Goal: Information Seeking & Learning: Learn about a topic

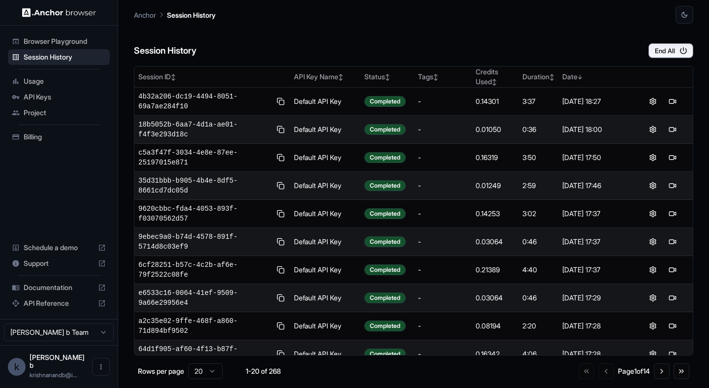
click at [65, 38] on span "Browser Playground" at bounding box center [65, 41] width 82 height 10
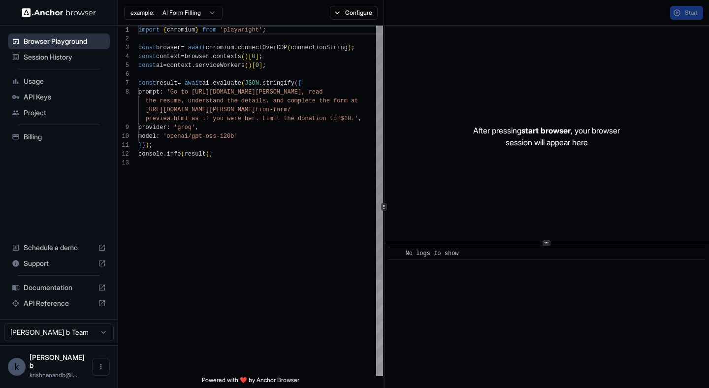
scroll to position [62, 0]
click at [59, 308] on span "API Reference" at bounding box center [59, 303] width 70 height 10
click at [40, 96] on span "API Keys" at bounding box center [65, 97] width 82 height 10
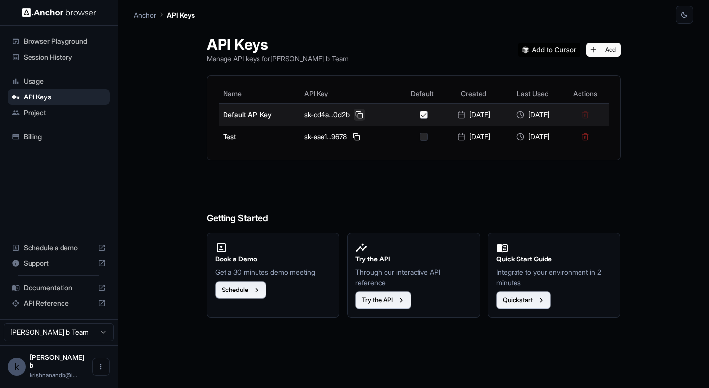
click at [353, 114] on button at bounding box center [359, 115] width 12 height 12
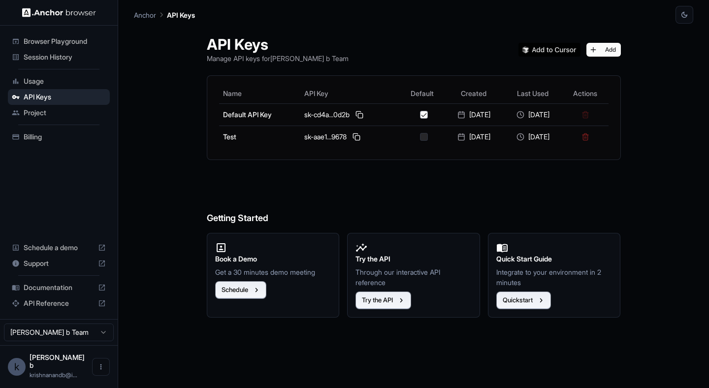
click at [49, 57] on span "Session History" at bounding box center [65, 57] width 82 height 10
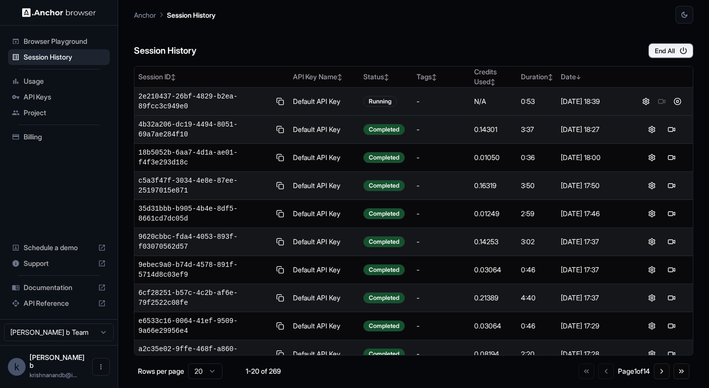
click at [600, 107] on td "[DATE] 18:39" at bounding box center [594, 102] width 74 height 28
click at [585, 100] on div "[DATE] 18:39" at bounding box center [594, 101] width 66 height 10
click at [199, 92] on span "2e210437-26bf-4829-b2ea-89fcc3c949e0" at bounding box center [204, 102] width 132 height 20
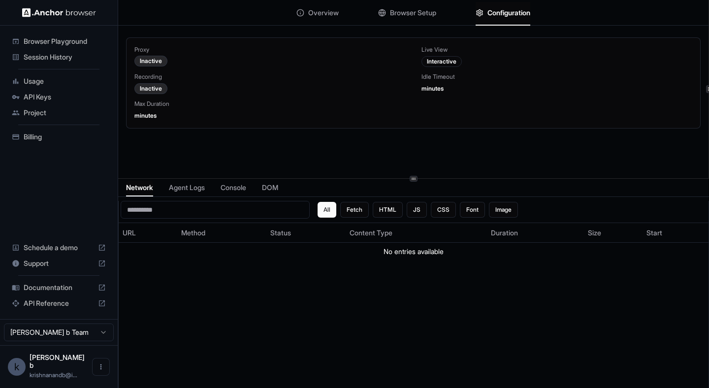
click at [513, 16] on span "Configuration" at bounding box center [508, 13] width 43 height 10
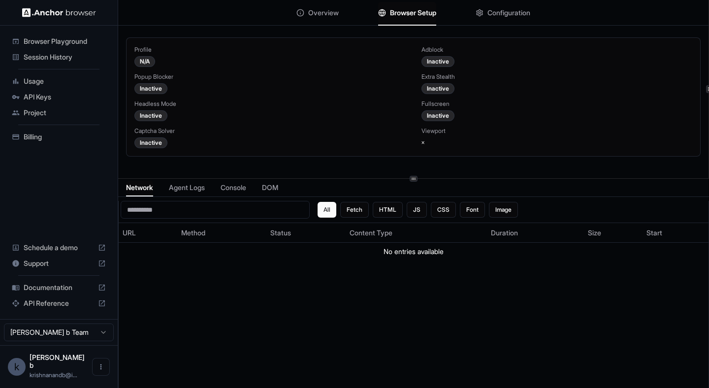
click at [421, 17] on button "Browser Setup" at bounding box center [407, 13] width 58 height 22
click at [337, 15] on div "Overview Browser Setup Configuration" at bounding box center [413, 13] width 590 height 26
click at [308, 9] on span "Overview" at bounding box center [323, 13] width 31 height 10
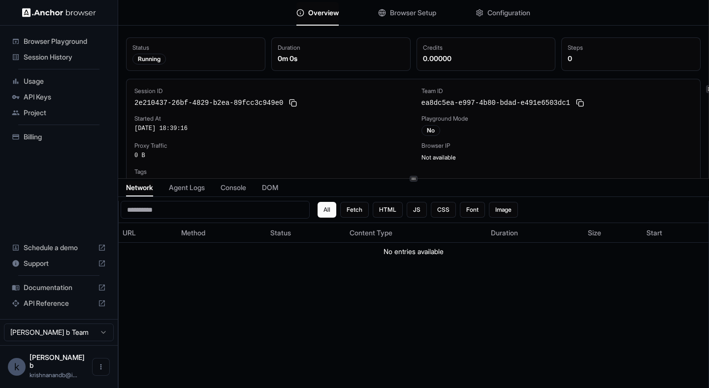
click at [41, 61] on span "Session History" at bounding box center [65, 57] width 82 height 10
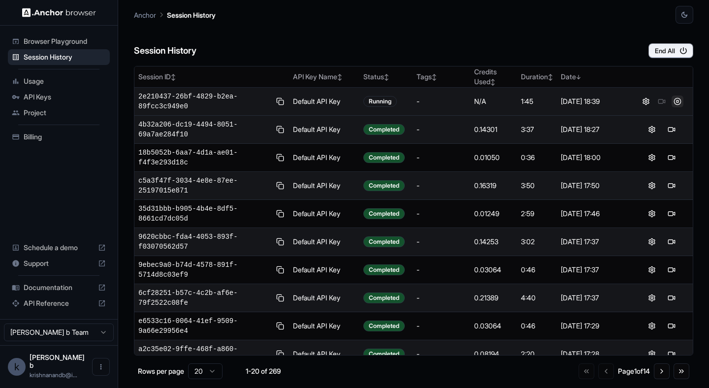
click at [676, 103] on button at bounding box center [677, 101] width 12 height 12
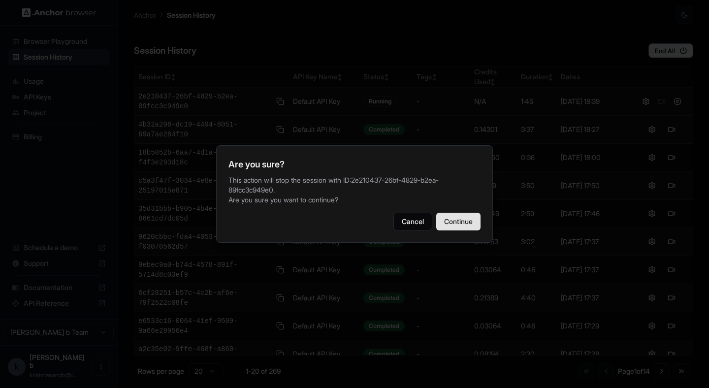
click at [463, 220] on button "Continue" at bounding box center [458, 222] width 44 height 18
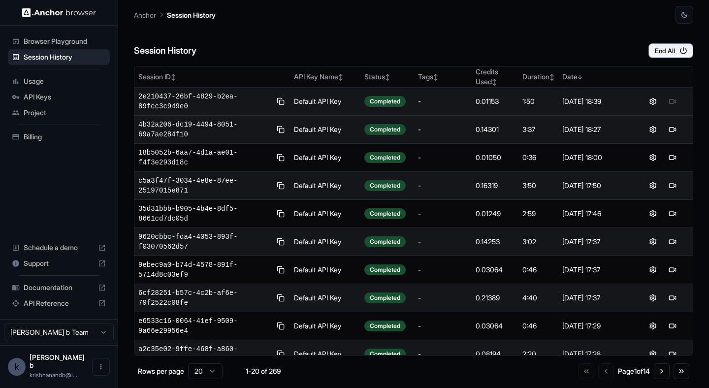
click at [670, 101] on div at bounding box center [662, 101] width 52 height 12
click at [678, 103] on button at bounding box center [677, 101] width 12 height 12
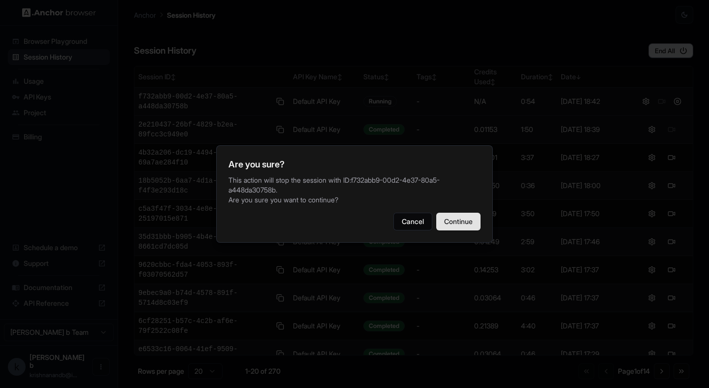
click at [453, 223] on button "Continue" at bounding box center [458, 222] width 44 height 18
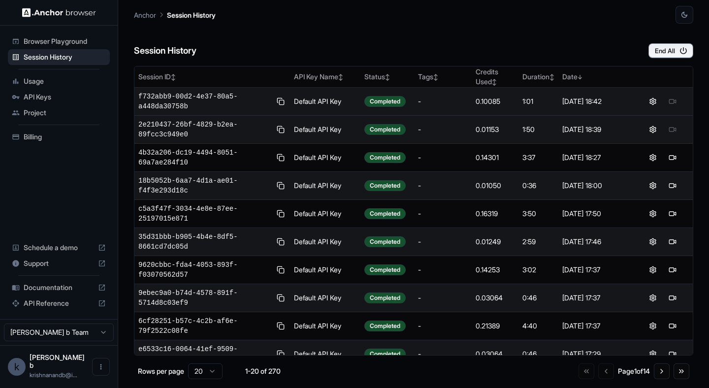
click at [173, 95] on span "f732abb9-00d2-4e37-80a5-a448da30758b" at bounding box center [204, 102] width 133 height 20
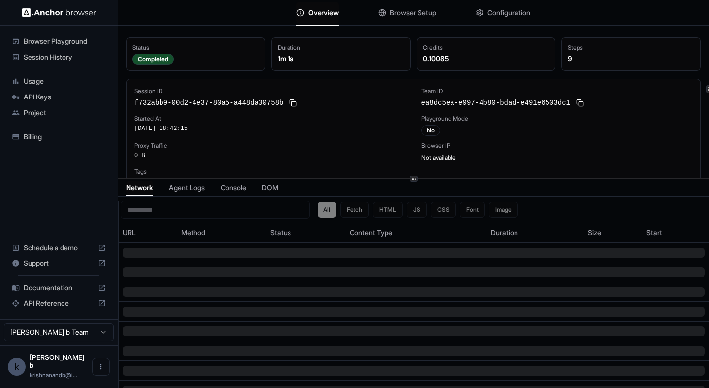
click at [191, 189] on span "Agent Logs" at bounding box center [187, 188] width 36 height 10
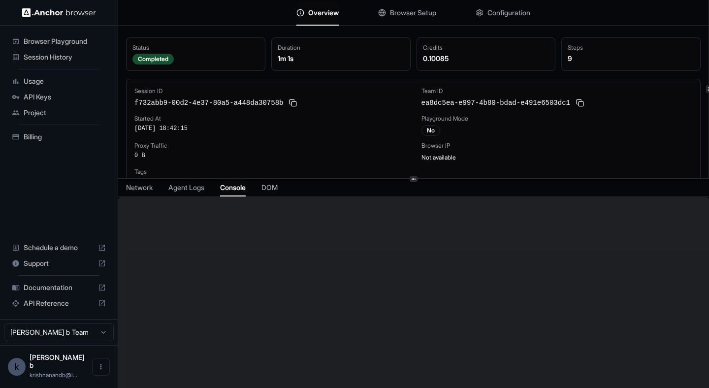
click at [245, 187] on span "Console" at bounding box center [233, 188] width 26 height 10
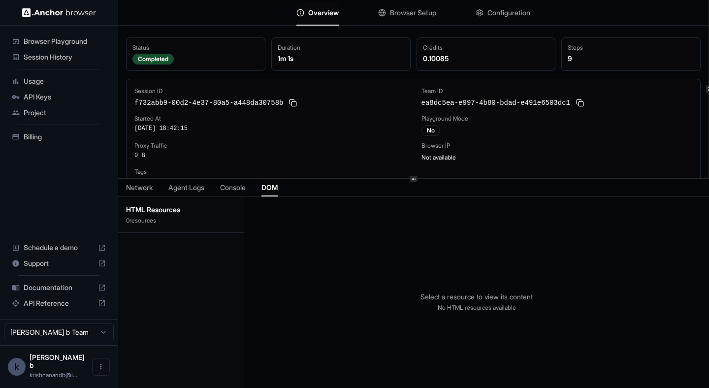
click at [274, 187] on span "DOM" at bounding box center [269, 188] width 16 height 10
click at [60, 58] on span "Session History" at bounding box center [65, 57] width 82 height 10
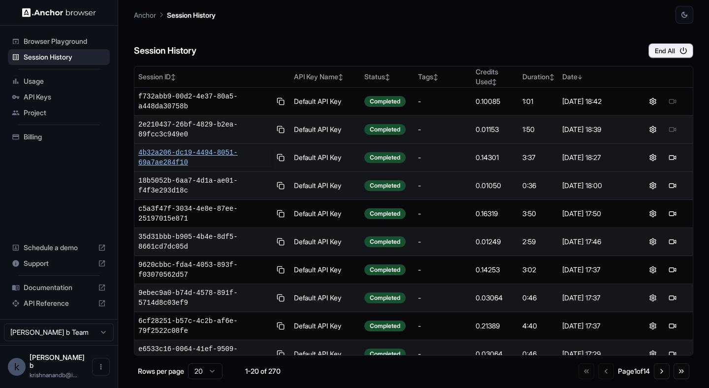
click at [158, 152] on span "4b32a206-dc19-4494-8051-69a7ae284f10" at bounding box center [204, 158] width 133 height 20
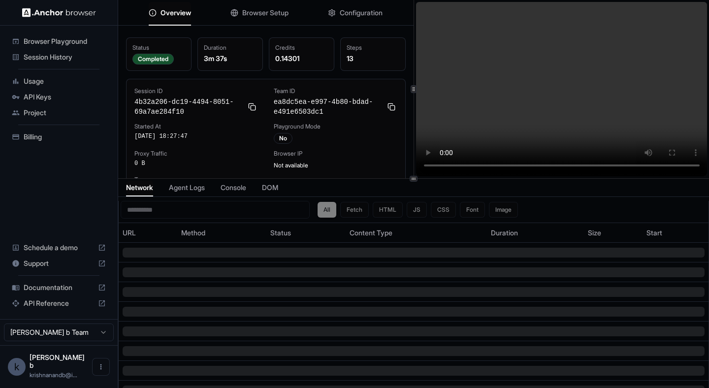
click at [193, 190] on span "Agent Logs" at bounding box center [187, 188] width 36 height 10
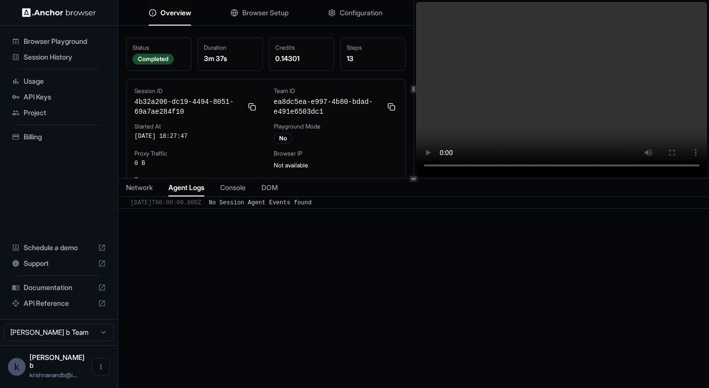
click at [267, 202] on span "No Session Agent Events found" at bounding box center [260, 202] width 103 height 7
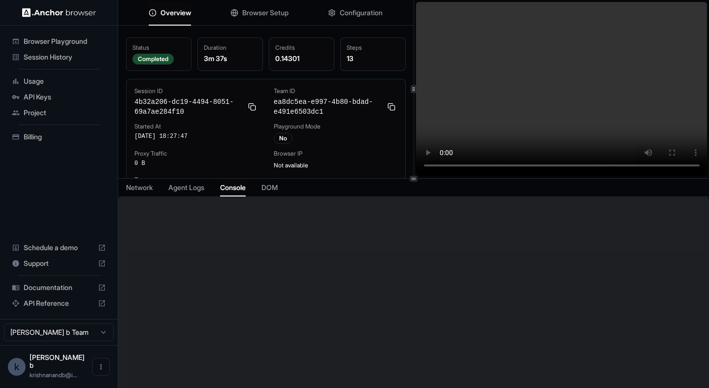
click at [238, 189] on span "Console" at bounding box center [233, 188] width 26 height 10
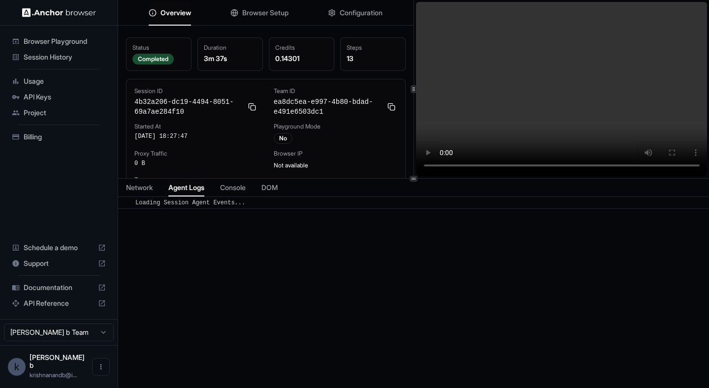
click at [200, 192] on button "Agent Logs" at bounding box center [186, 188] width 36 height 14
